Goal: Find specific page/section: Find specific page/section

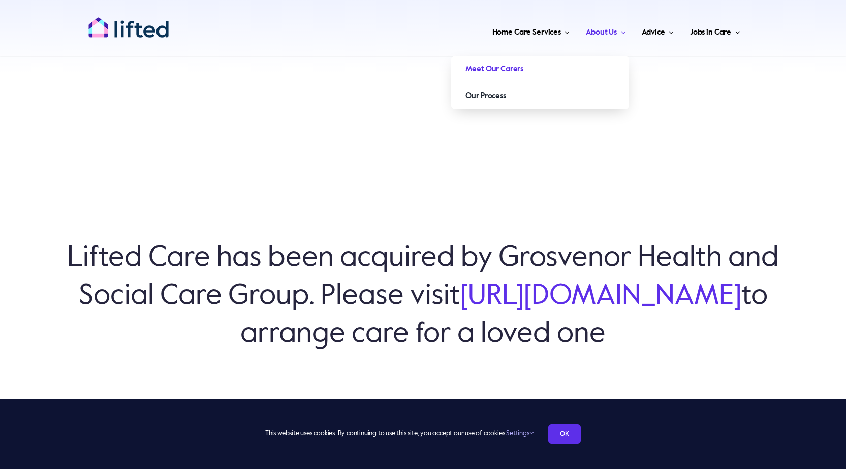
click at [504, 68] on span "Meet Our Carers" at bounding box center [495, 69] width 58 height 16
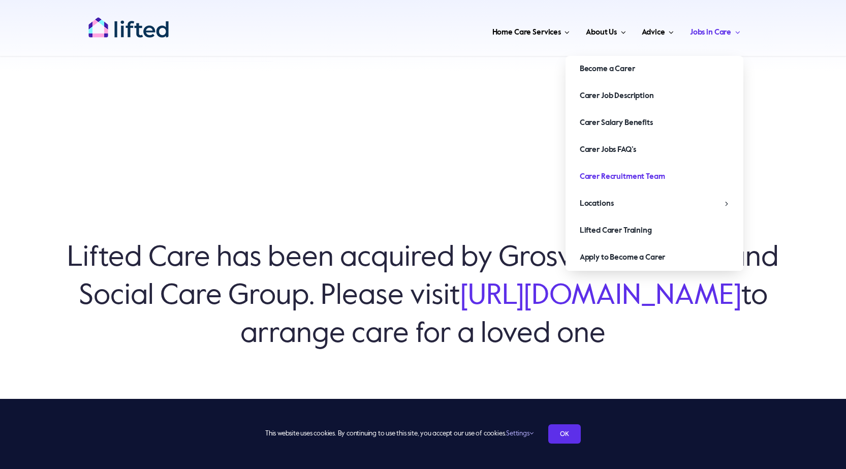
click at [661, 177] on span "Carer Recruitment Team" at bounding box center [622, 177] width 85 height 16
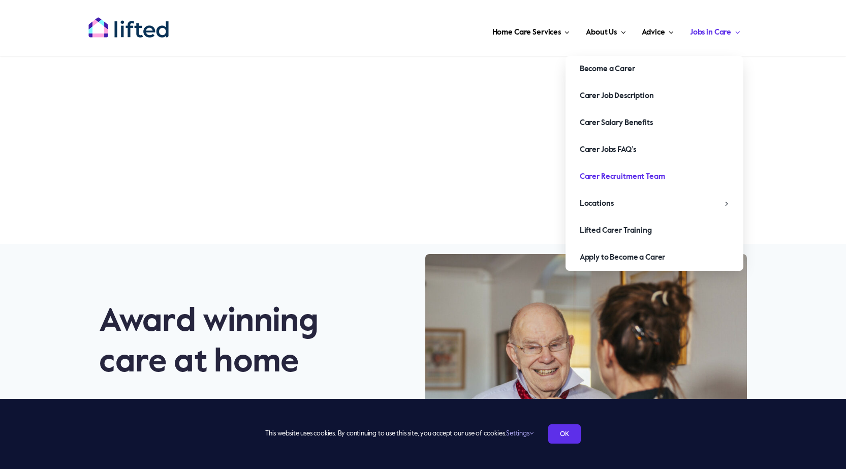
scroll to position [407, 0]
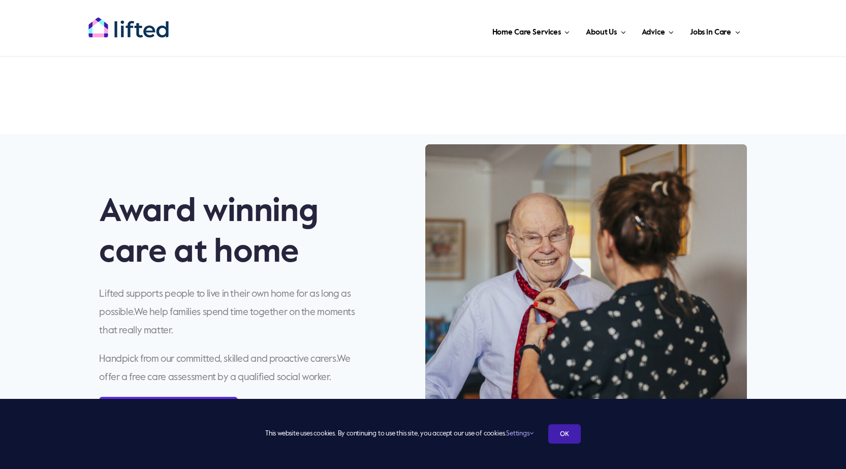
click at [567, 424] on link "OK" at bounding box center [564, 433] width 33 height 19
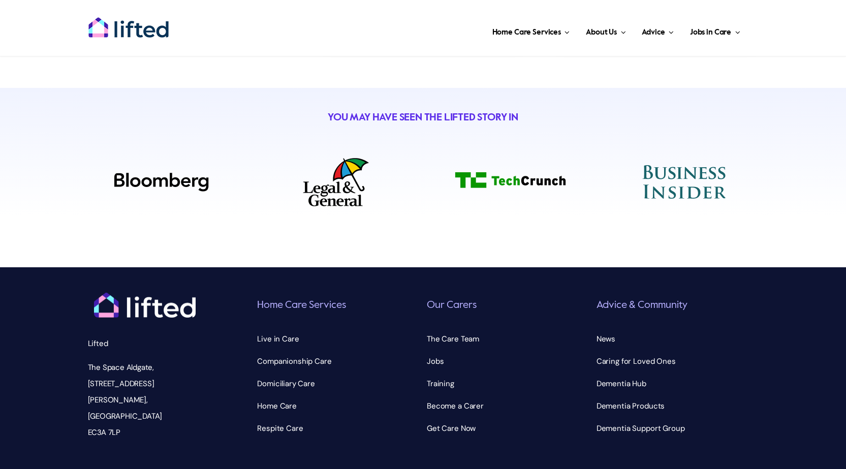
scroll to position [3591, 0]
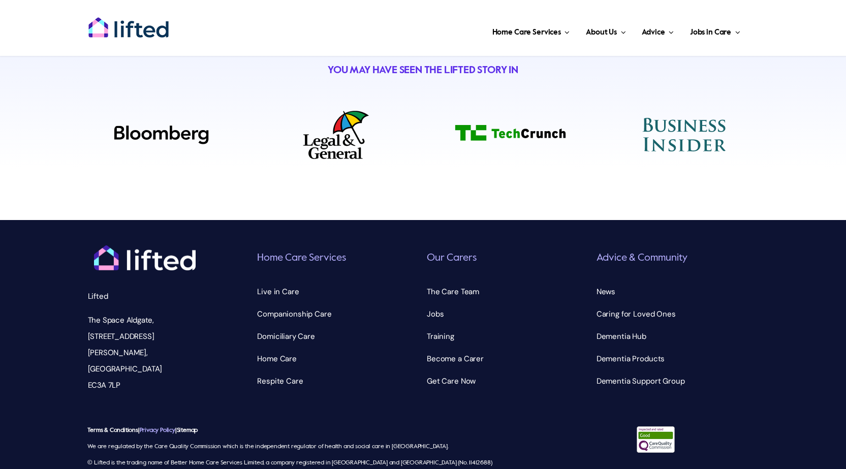
click at [162, 427] on link "Privacy Policy" at bounding box center [158, 430] width 36 height 6
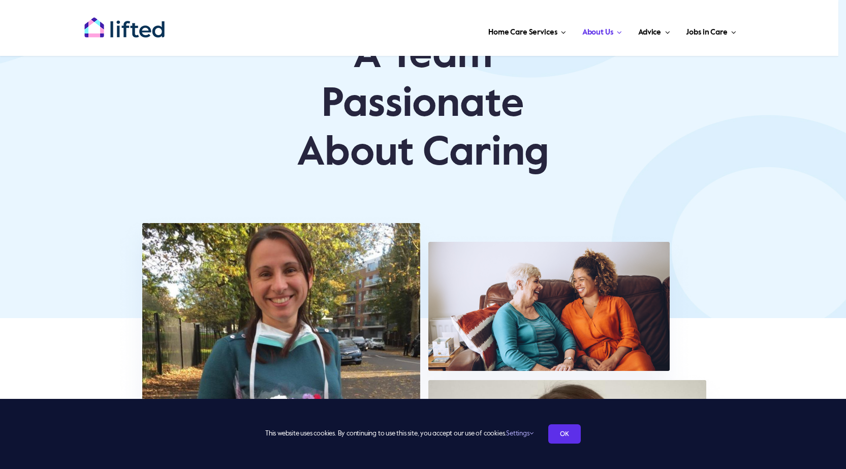
scroll to position [152, 0]
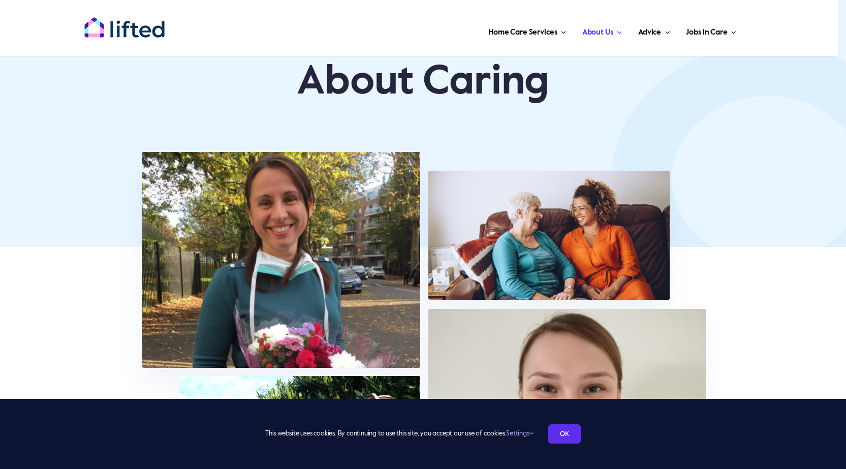
click at [309, 235] on img at bounding box center [422, 377] width 619 height 477
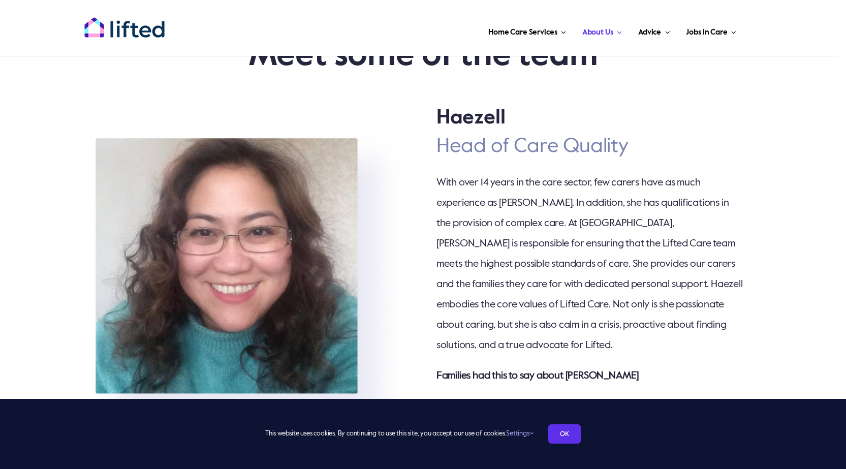
scroll to position [1016, 0]
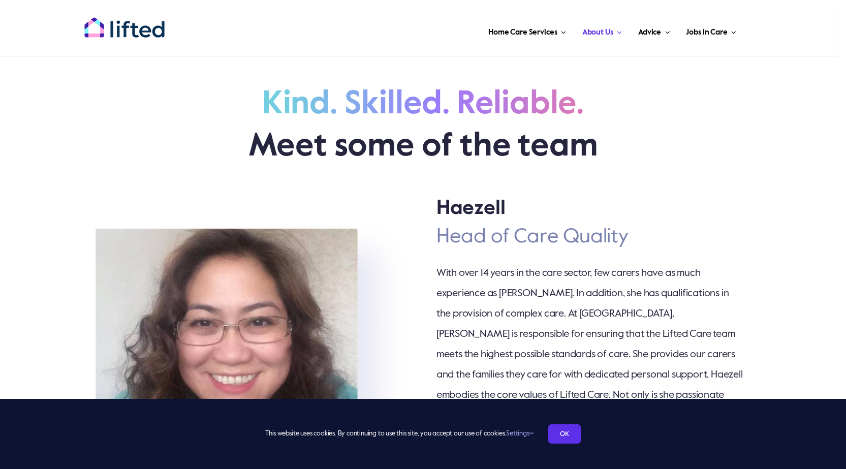
click at [475, 221] on h2 "Haezell" at bounding box center [590, 208] width 307 height 28
copy h2 "Haezell"
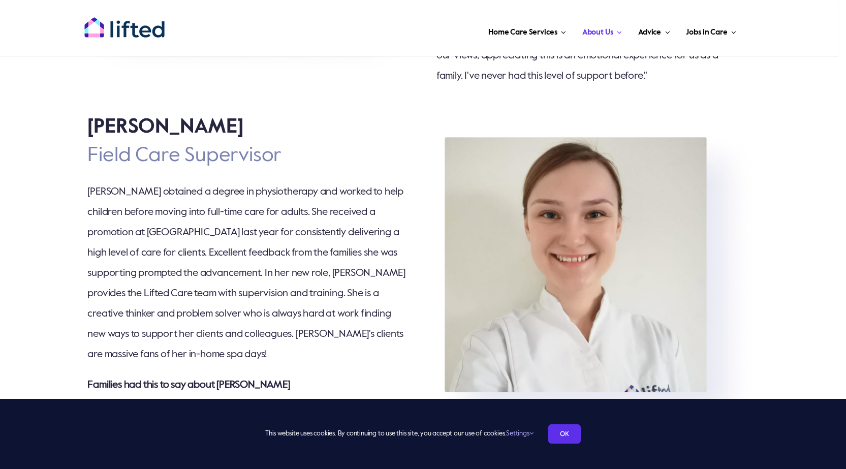
scroll to position [1474, 0]
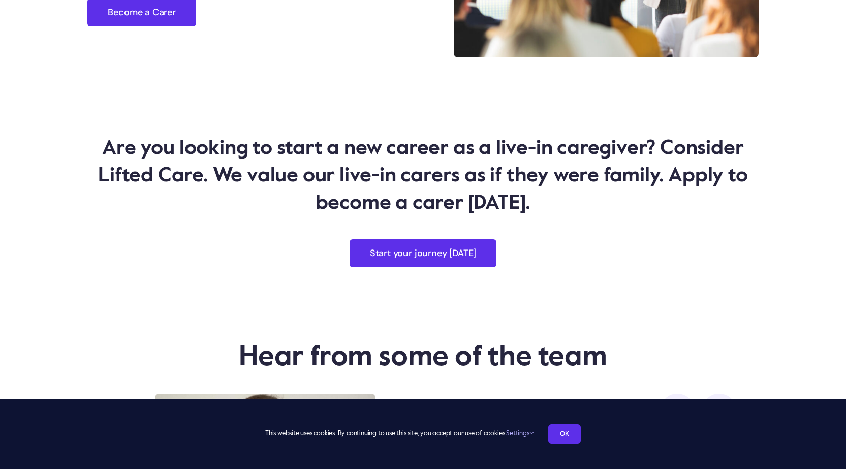
scroll to position [2948, 0]
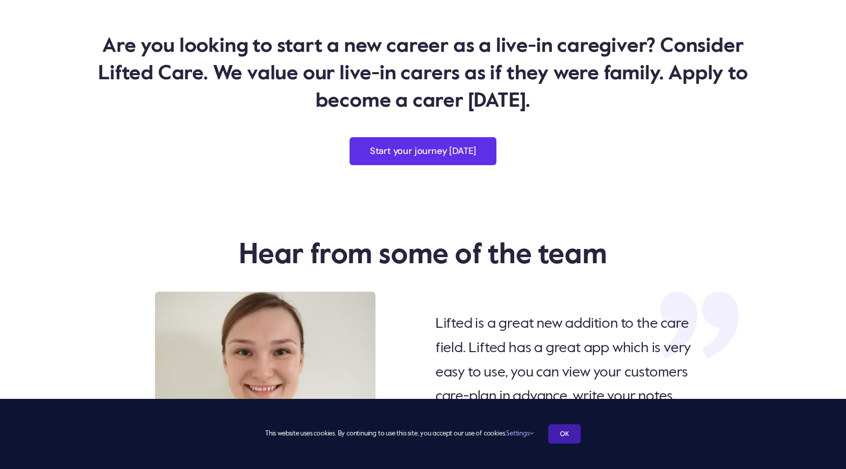
click at [563, 441] on link "OK" at bounding box center [564, 433] width 33 height 19
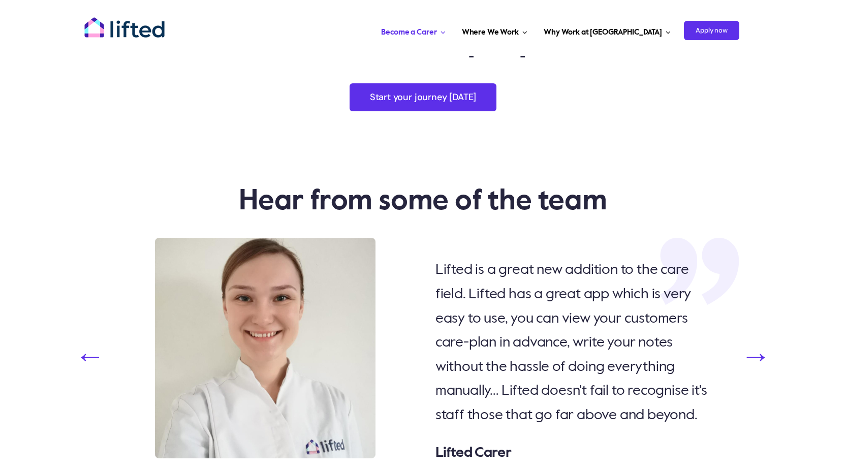
scroll to position [2998, 0]
